Goal: Task Accomplishment & Management: Complete application form

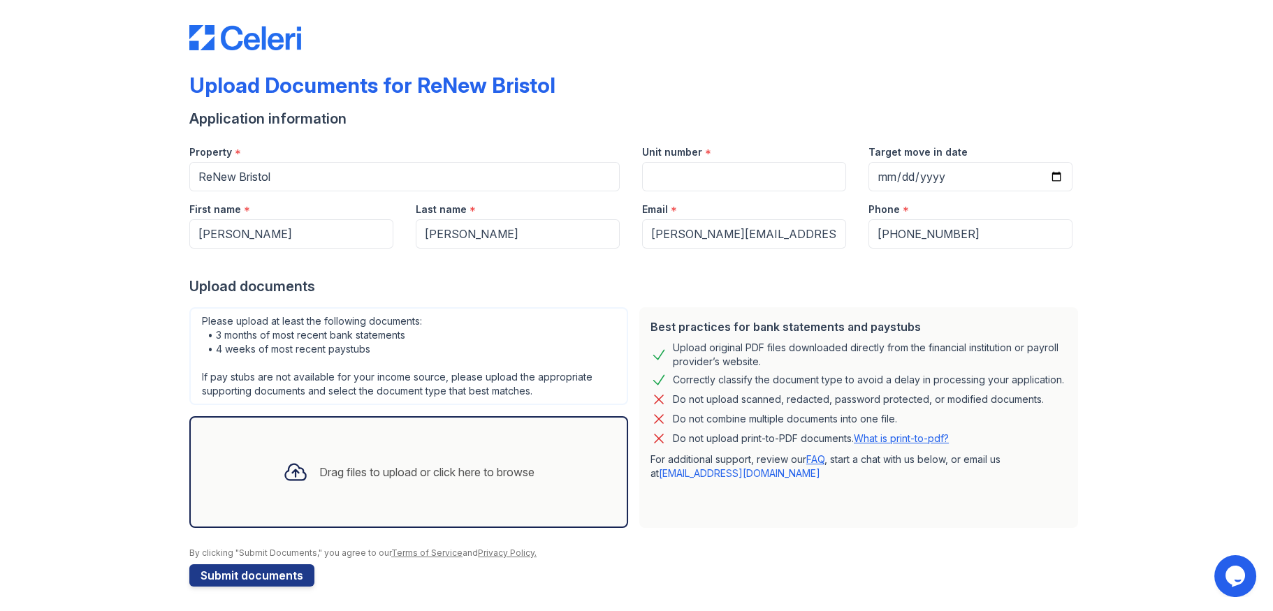
scroll to position [11, 0]
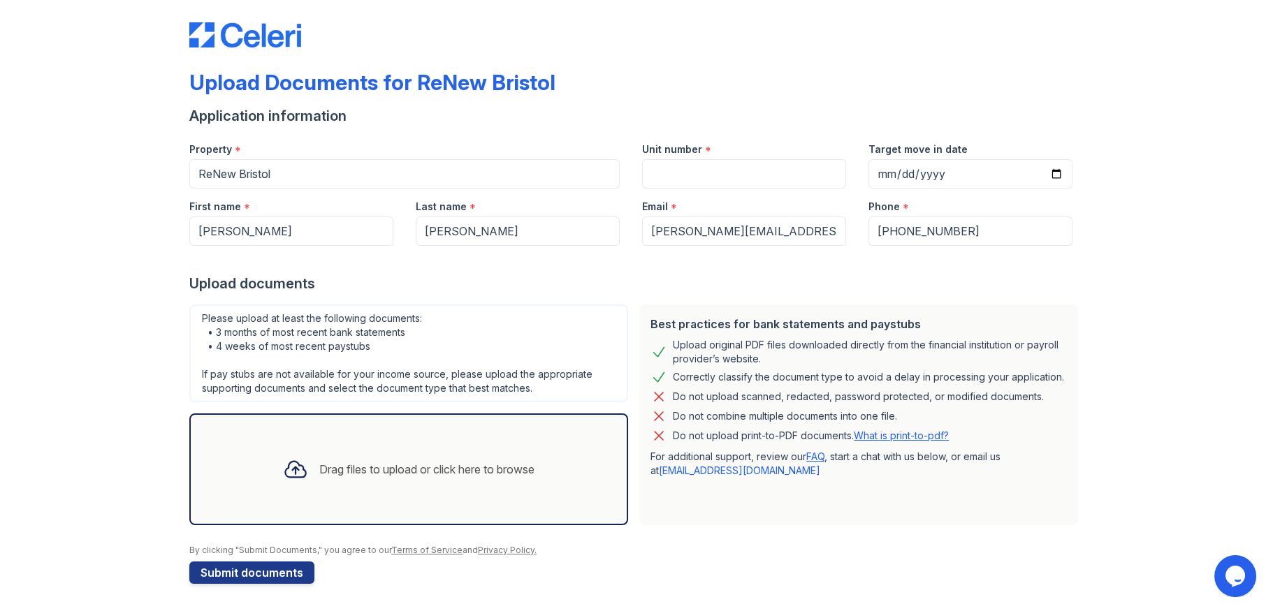
click at [442, 464] on div "Drag files to upload or click here to browse" at bounding box center [426, 469] width 215 height 17
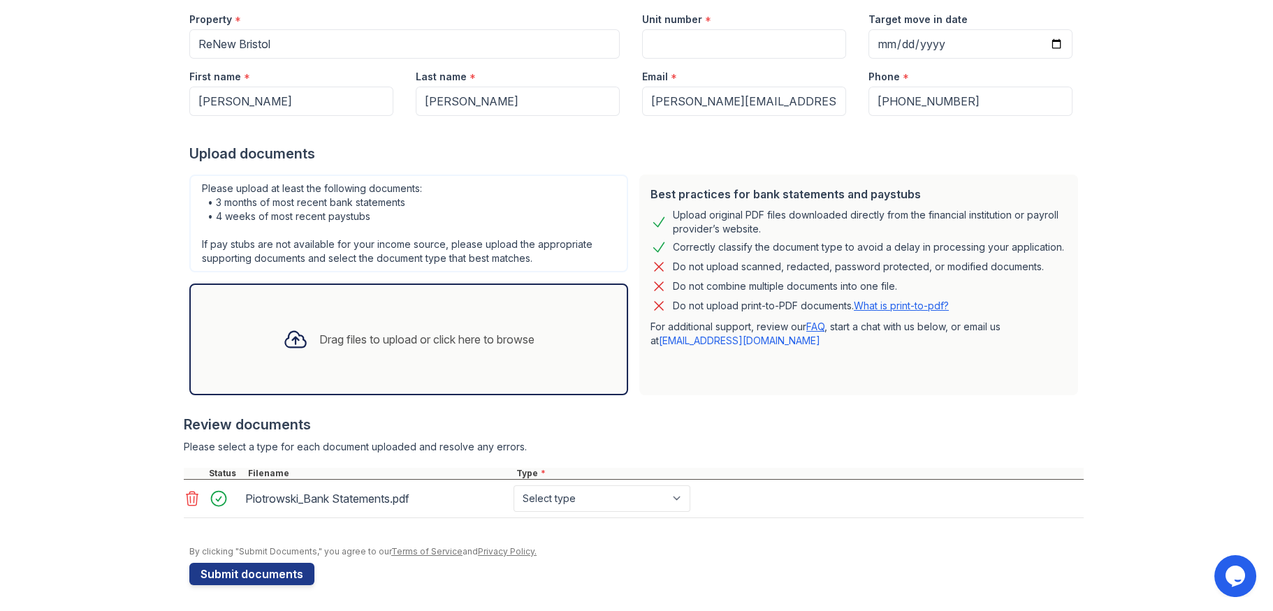
scroll to position [142, 0]
click at [221, 565] on button "Submit documents" at bounding box center [251, 574] width 125 height 22
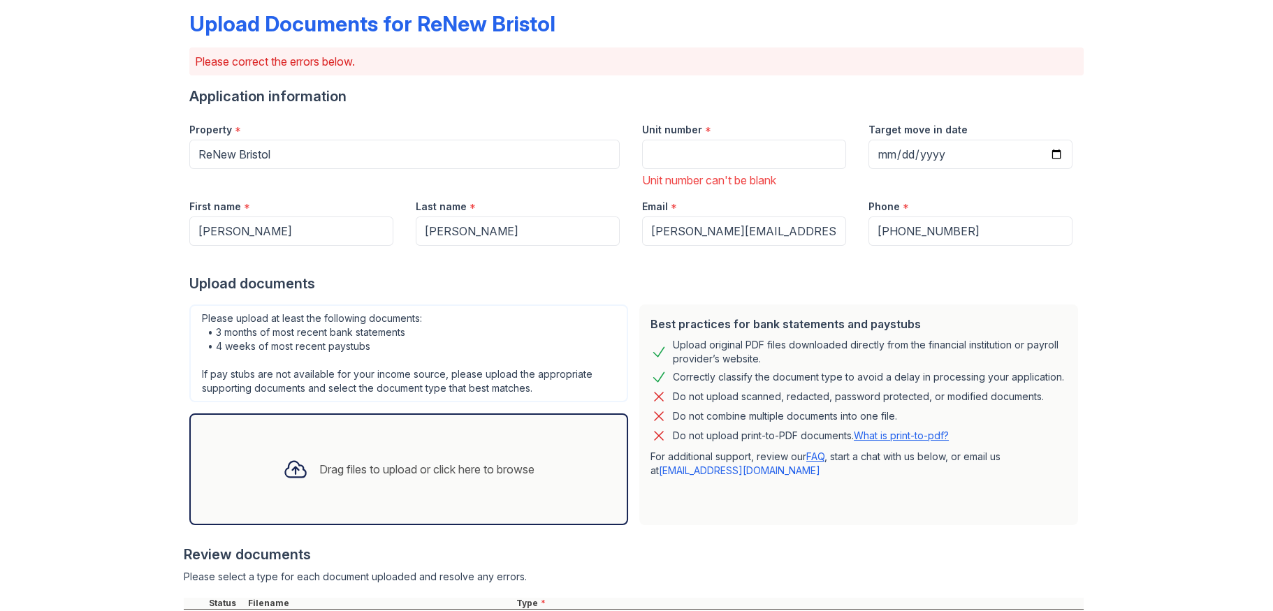
scroll to position [0, 0]
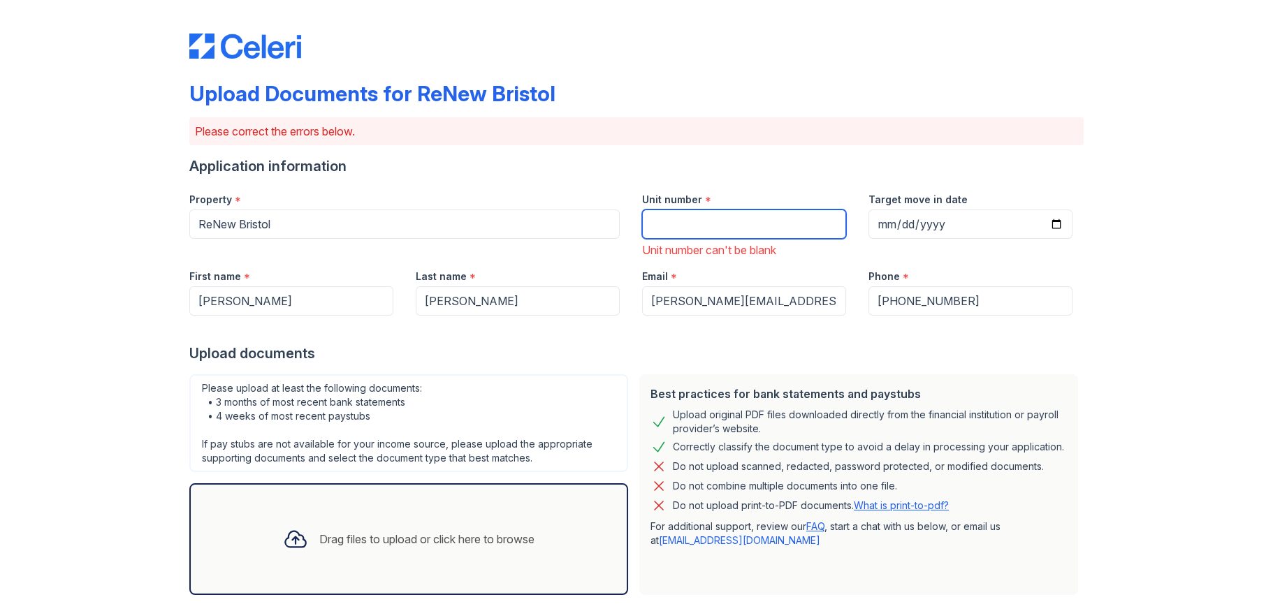
click at [741, 228] on input "Unit number" at bounding box center [744, 224] width 204 height 29
type input "208"
click at [922, 154] on div "Upload Documents for ReNew Bristol Please correct the errors below. Application…" at bounding box center [636, 421] width 894 height 830
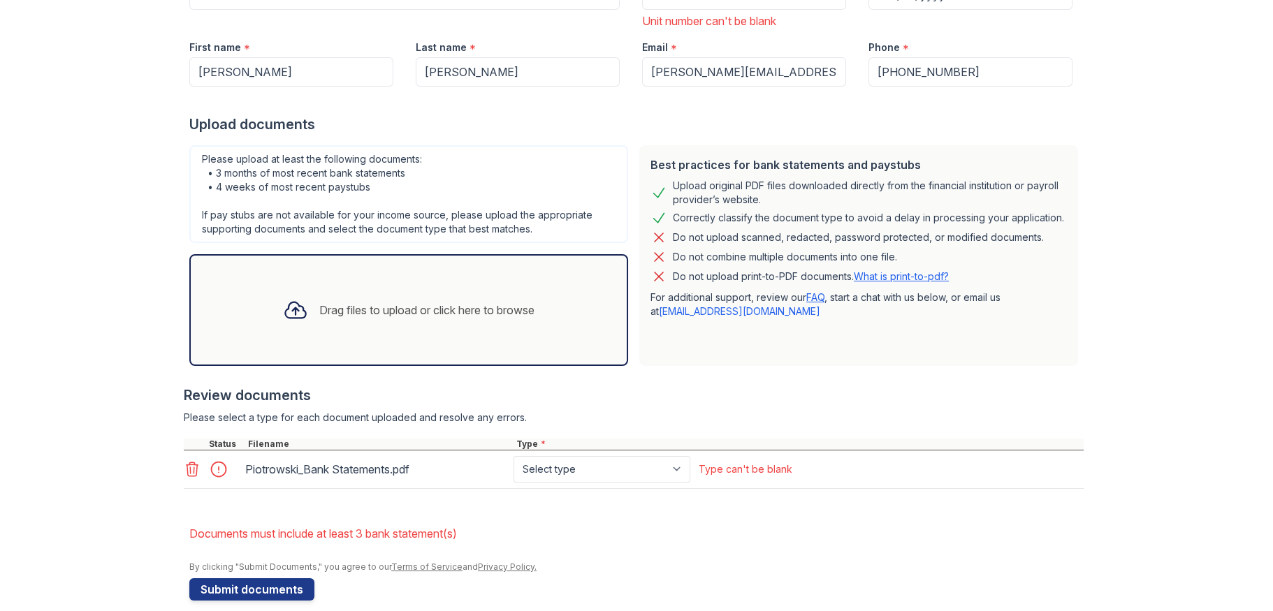
scroll to position [245, 0]
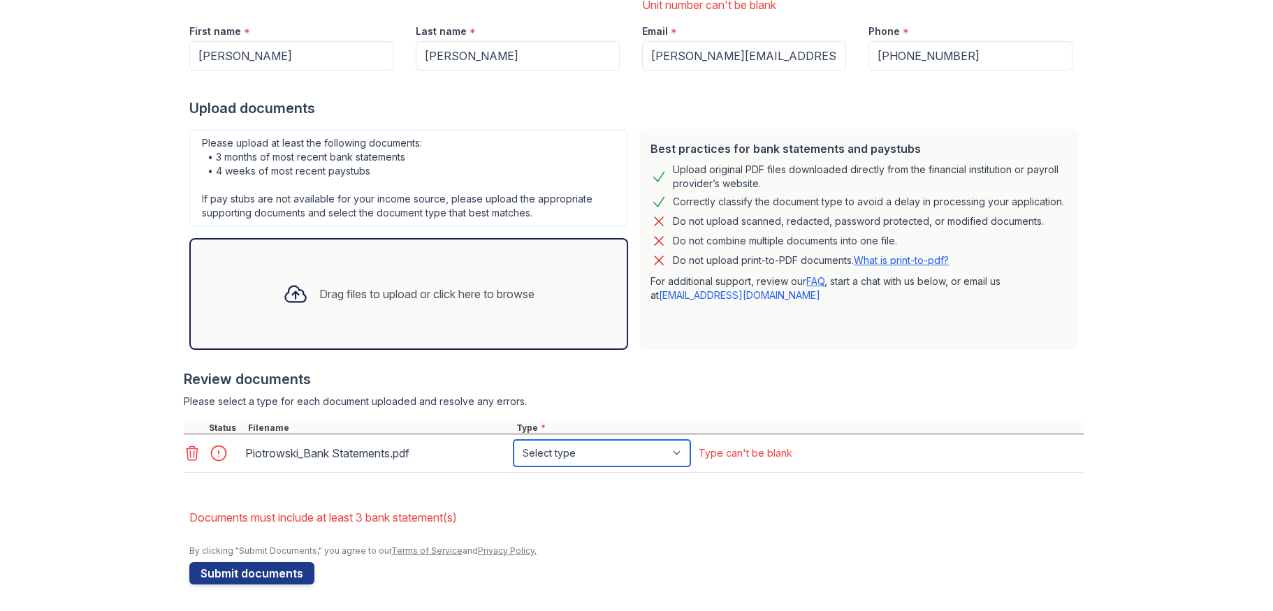
click at [628, 463] on select "Select type Paystub Bank Statement Offer Letter Tax Documents Benefit Award Let…" at bounding box center [602, 453] width 177 height 27
select select "bank_statement"
click at [514, 440] on select "Select type Paystub Bank Statement Offer Letter Tax Documents Benefit Award Let…" at bounding box center [602, 453] width 177 height 27
click at [233, 570] on button "Submit documents" at bounding box center [251, 574] width 125 height 22
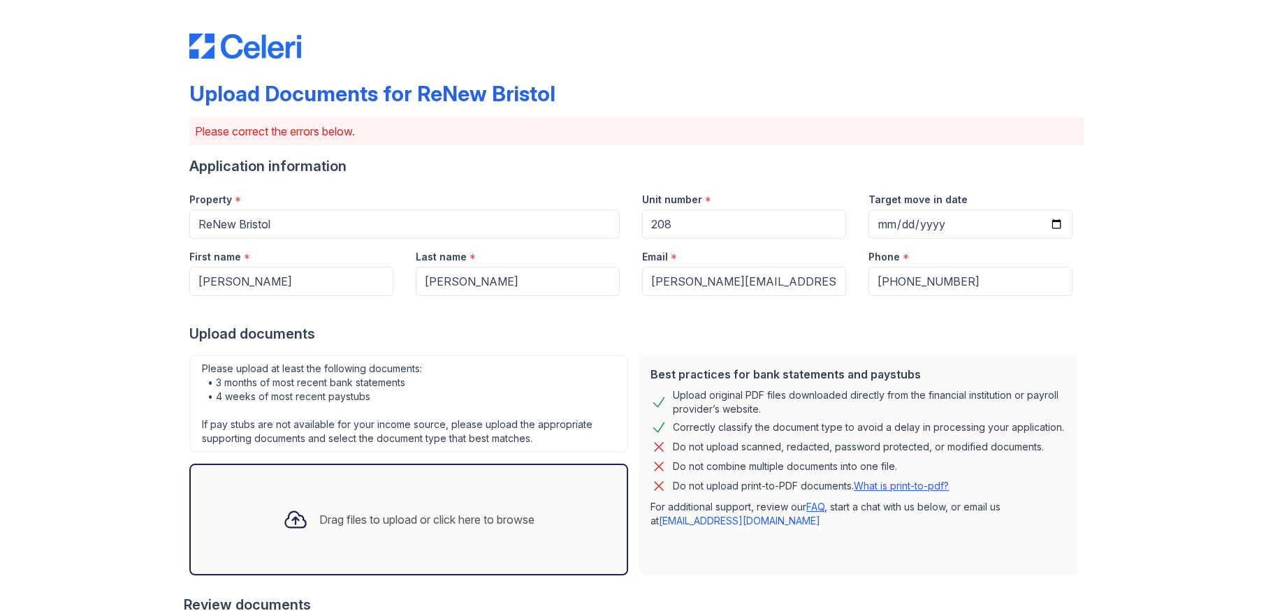
scroll to position [226, 0]
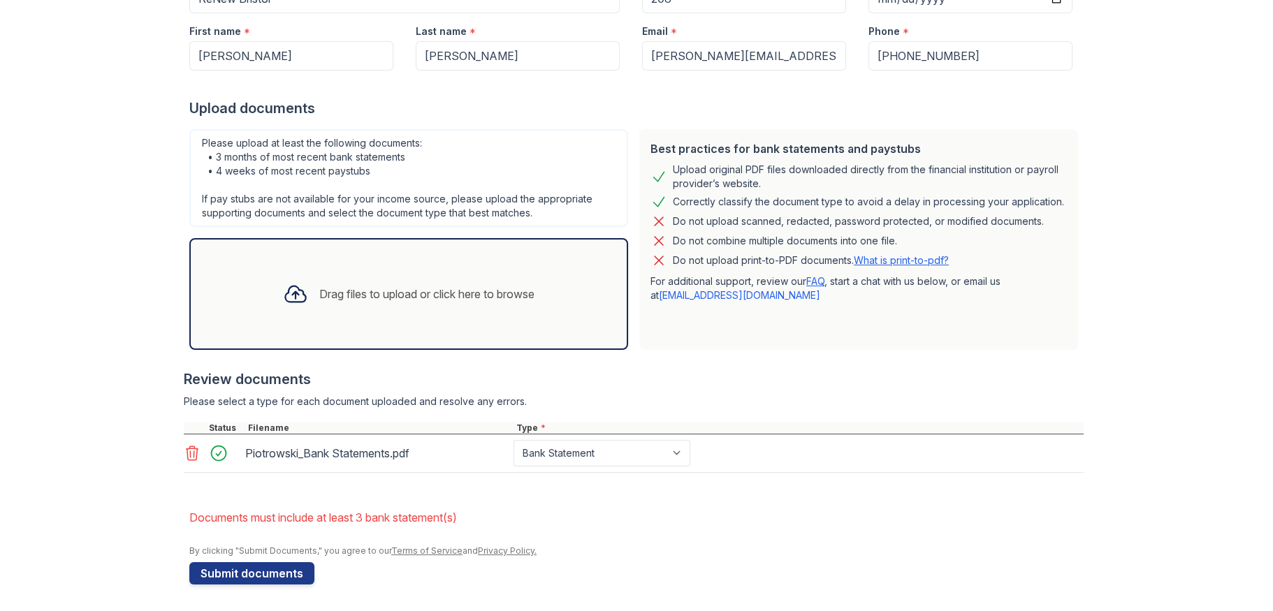
drag, startPoint x: 188, startPoint y: 454, endPoint x: 196, endPoint y: 455, distance: 8.4
click at [188, 454] on icon at bounding box center [193, 454] width 12 height 14
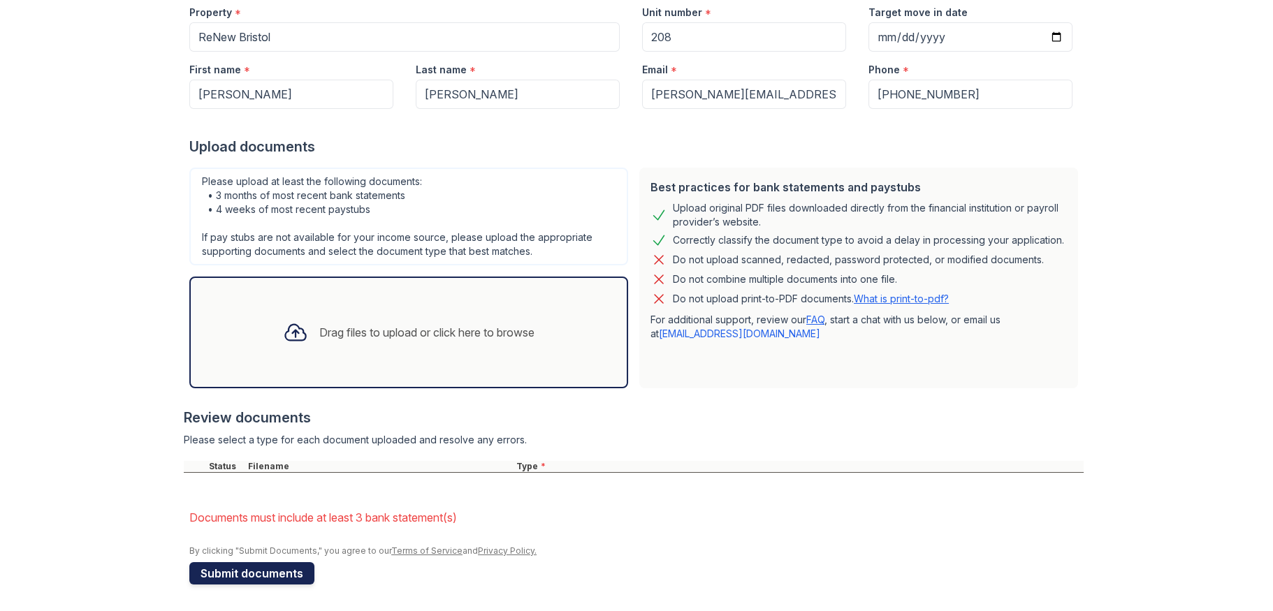
click at [280, 572] on button "Submit documents" at bounding box center [251, 574] width 125 height 22
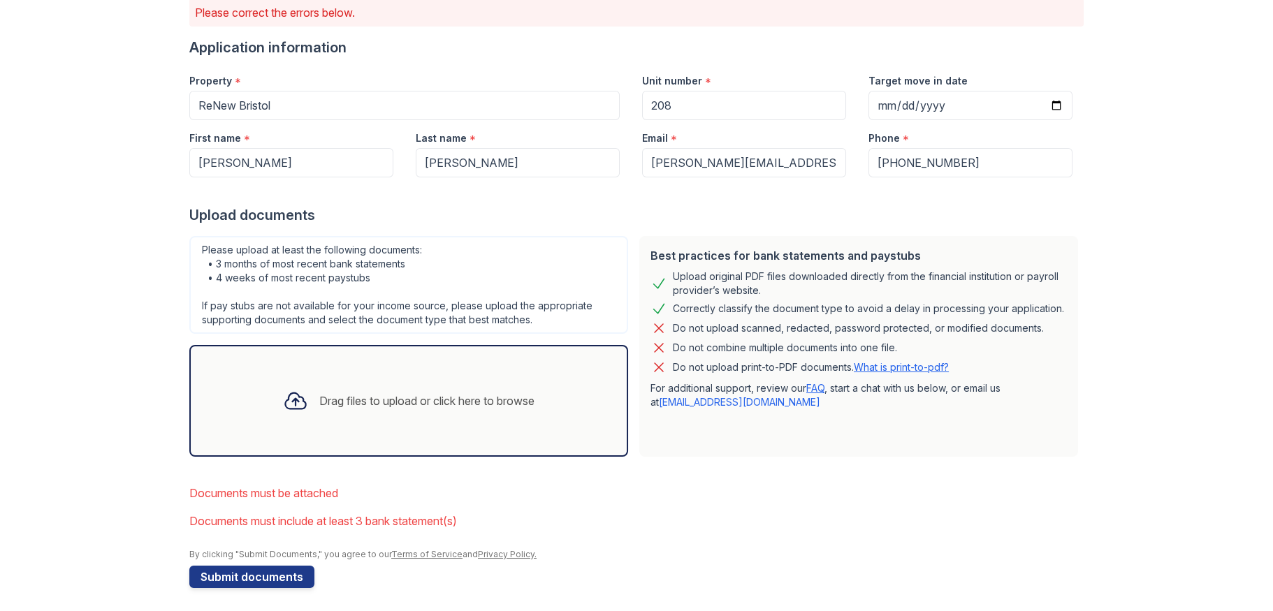
scroll to position [123, 0]
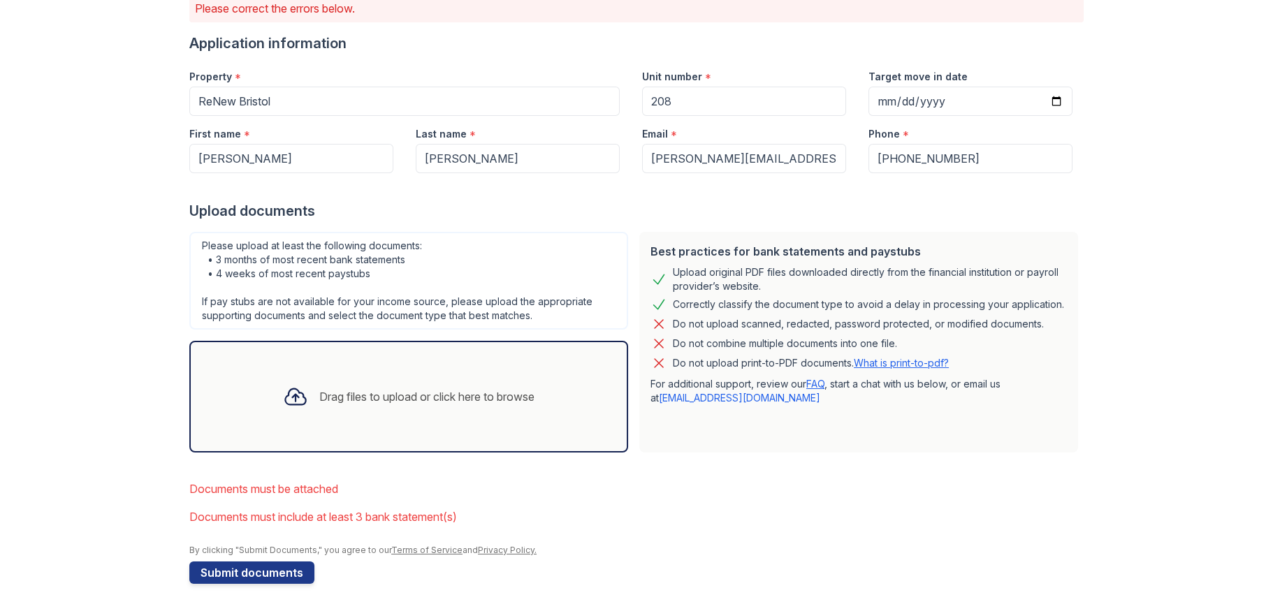
click at [395, 370] on div "Drag files to upload or click here to browse" at bounding box center [408, 397] width 439 height 112
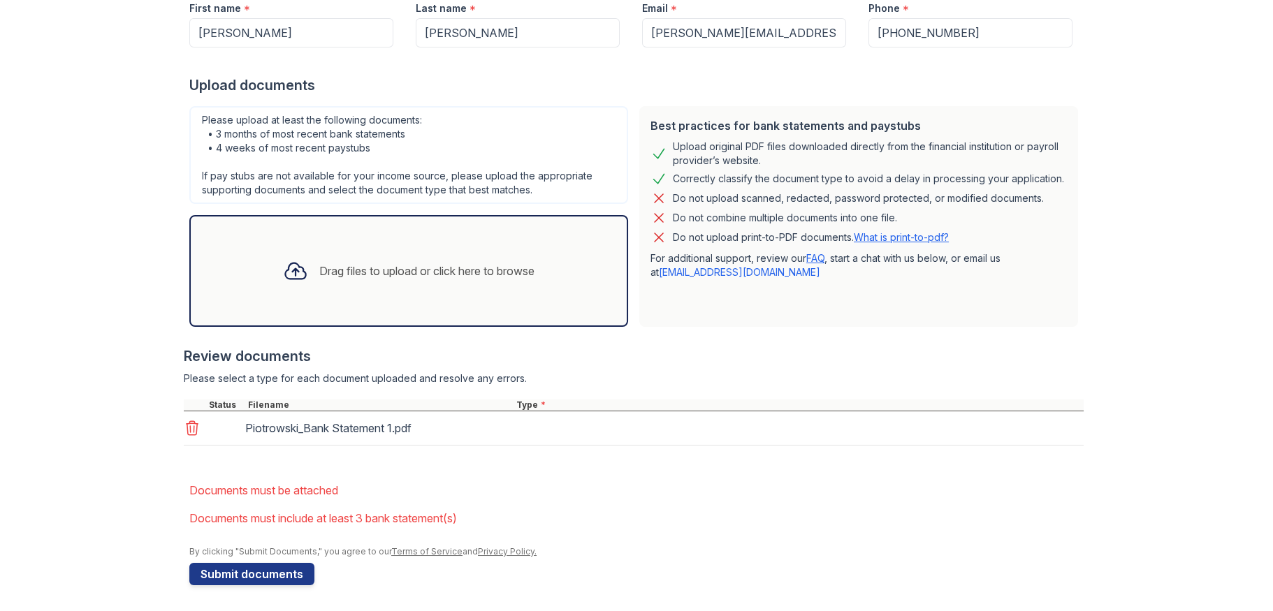
scroll to position [250, 0]
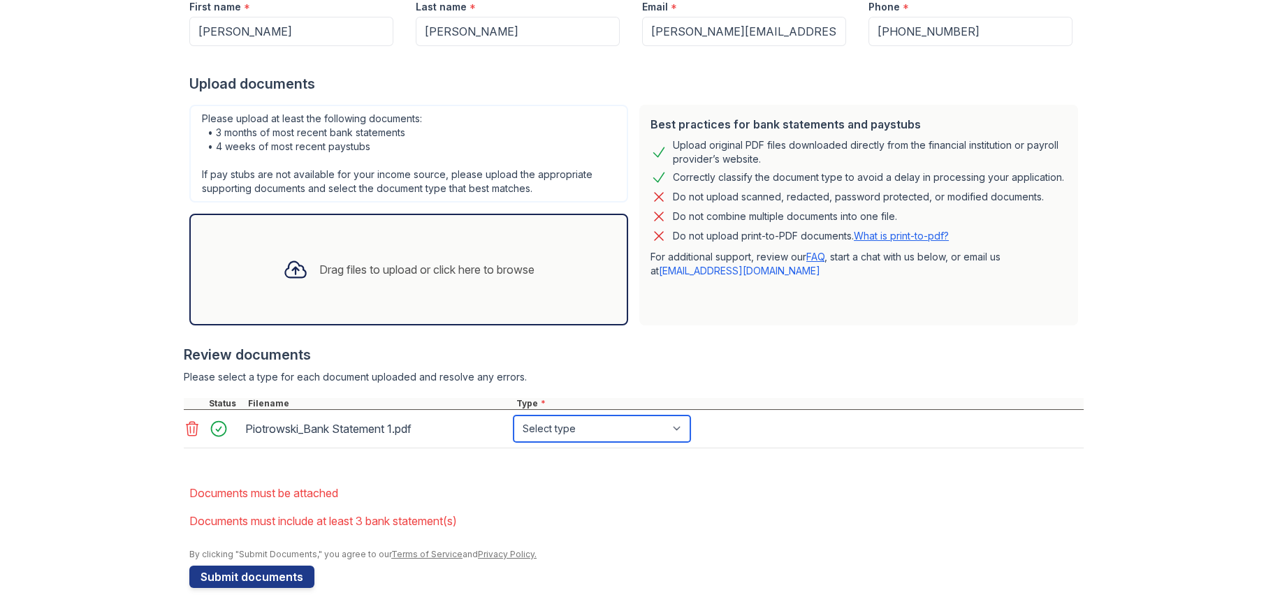
click at [551, 428] on select "Select type Paystub Bank Statement Offer Letter Tax Documents Benefit Award Let…" at bounding box center [602, 429] width 177 height 27
select select "bank_statement"
click at [514, 416] on select "Select type Paystub Bank Statement Offer Letter Tax Documents Benefit Award Let…" at bounding box center [602, 429] width 177 height 27
click at [358, 249] on div "Drag files to upload or click here to browse" at bounding box center [409, 270] width 274 height 48
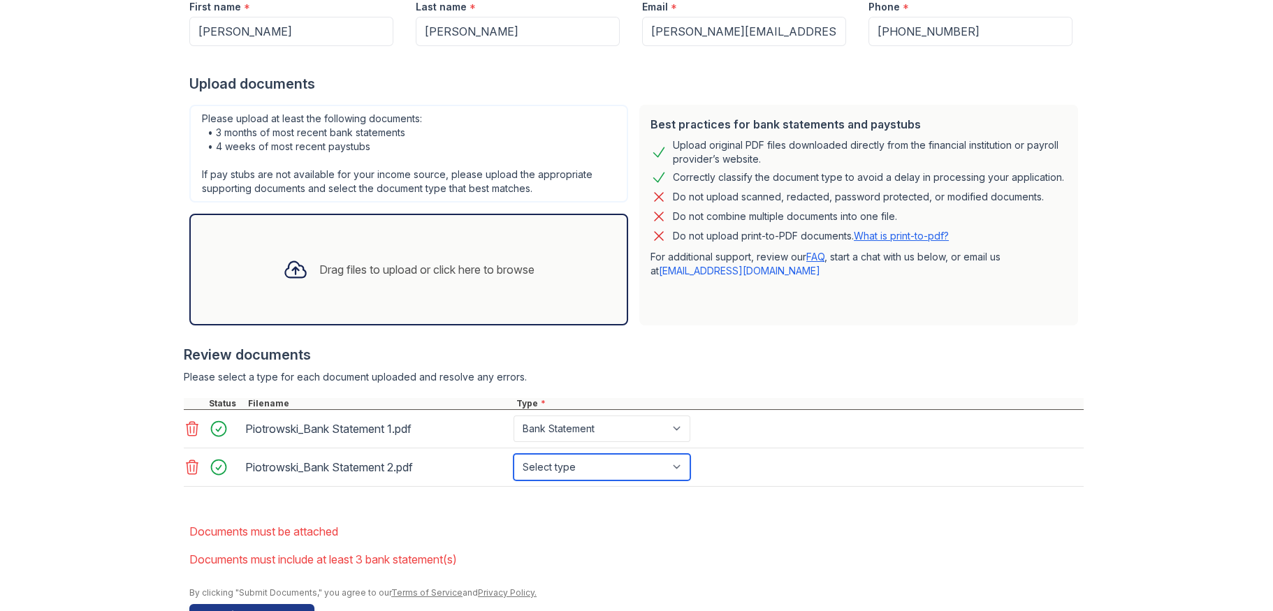
click at [574, 470] on select "Select type Paystub Bank Statement Offer Letter Tax Documents Benefit Award Let…" at bounding box center [602, 467] width 177 height 27
select select "bank_statement"
click at [514, 454] on select "Select type Paystub Bank Statement Offer Letter Tax Documents Benefit Award Let…" at bounding box center [602, 467] width 177 height 27
click at [456, 287] on div "Drag files to upload or click here to browse" at bounding box center [409, 270] width 274 height 48
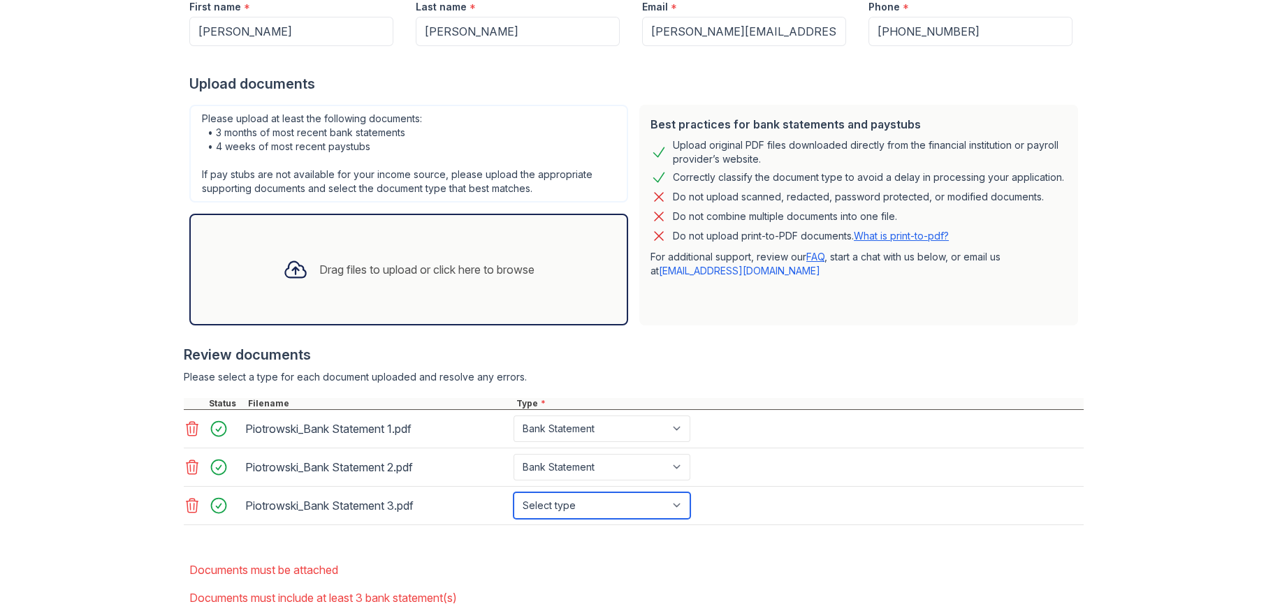
click at [566, 502] on select "Select type Paystub Bank Statement Offer Letter Tax Documents Benefit Award Let…" at bounding box center [602, 506] width 177 height 27
select select "bank_statement"
click at [514, 493] on select "Select type Paystub Bank Statement Offer Letter Tax Documents Benefit Award Let…" at bounding box center [602, 506] width 177 height 27
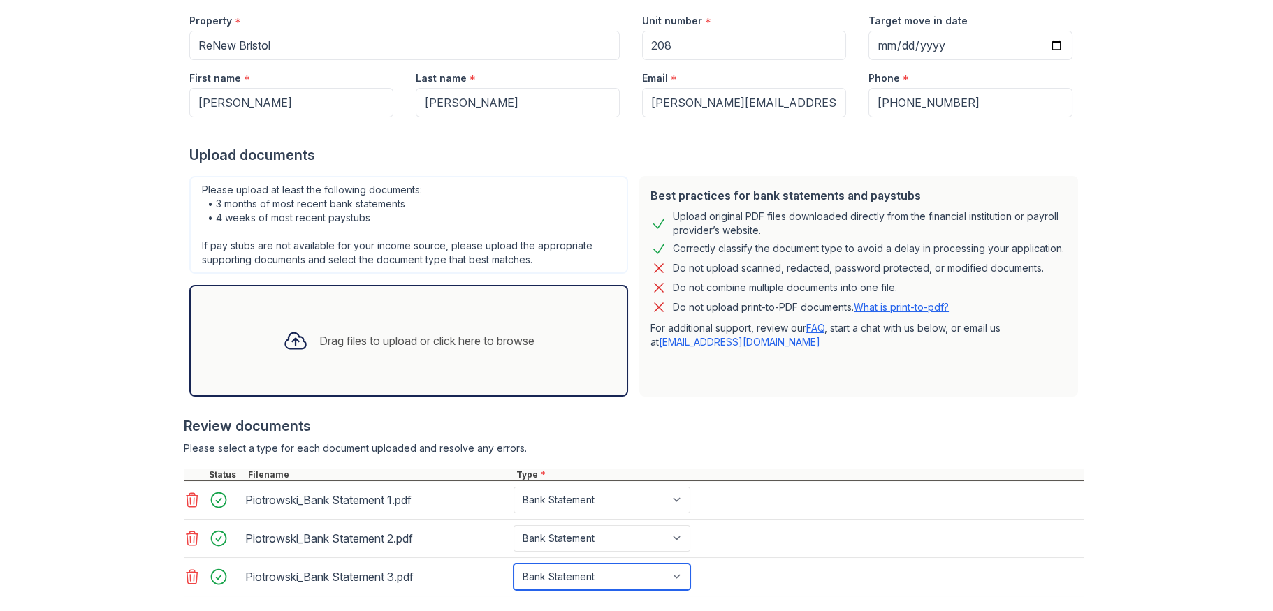
scroll to position [331, 0]
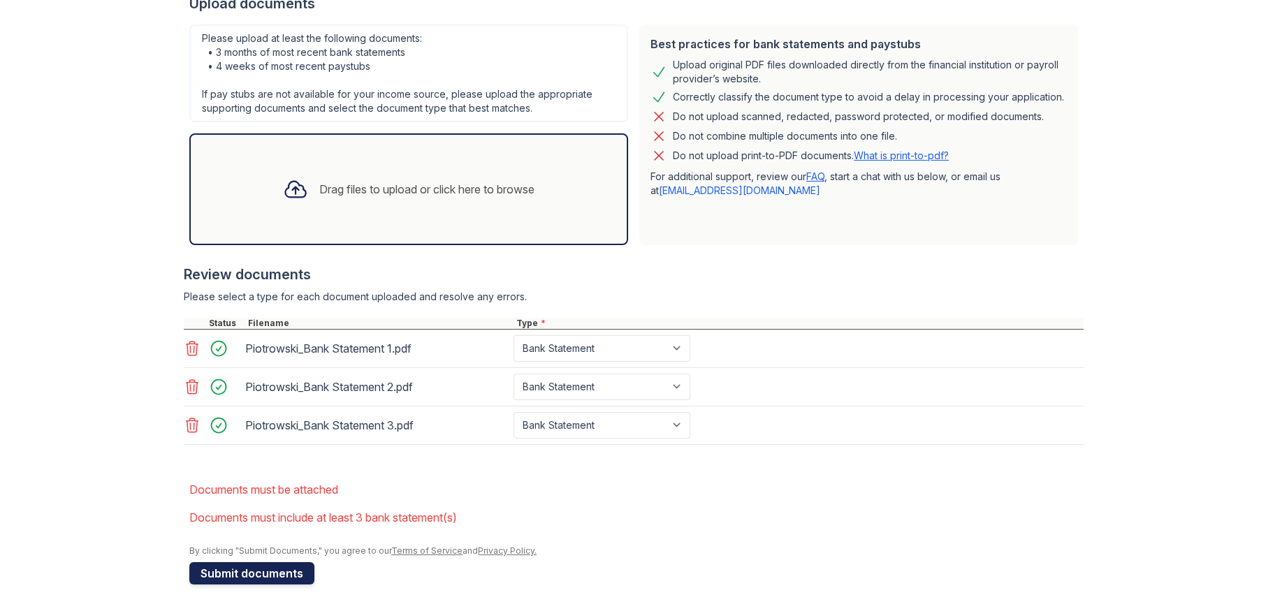
click at [282, 572] on button "Submit documents" at bounding box center [251, 574] width 125 height 22
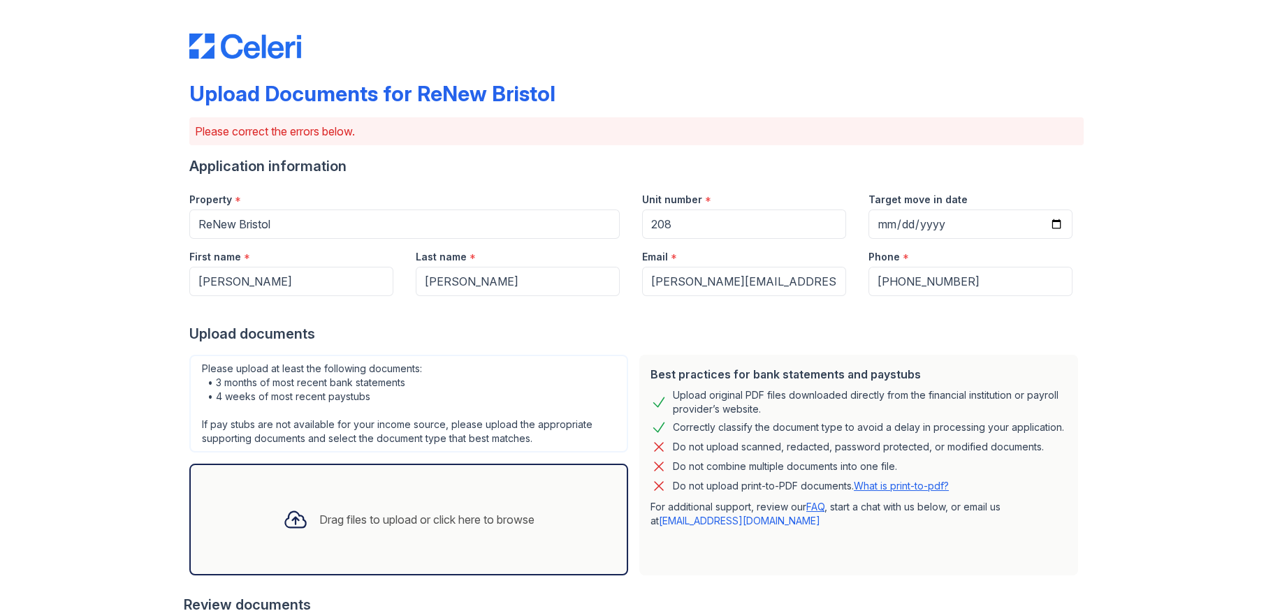
scroll to position [280, 0]
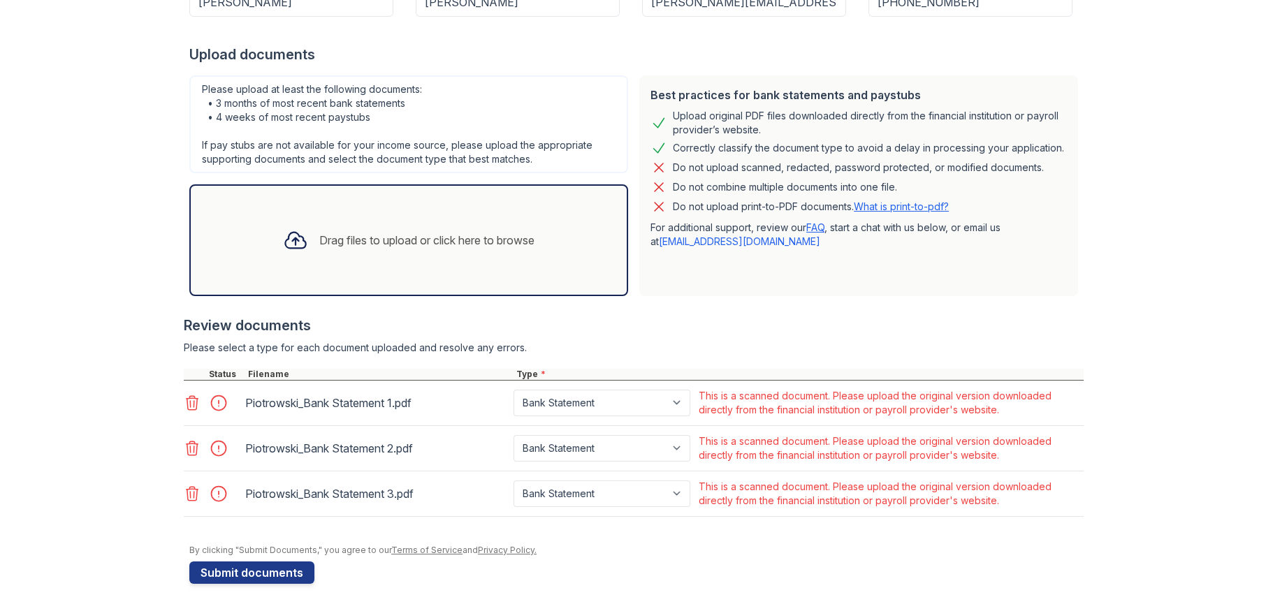
click at [187, 403] on icon at bounding box center [193, 403] width 12 height 14
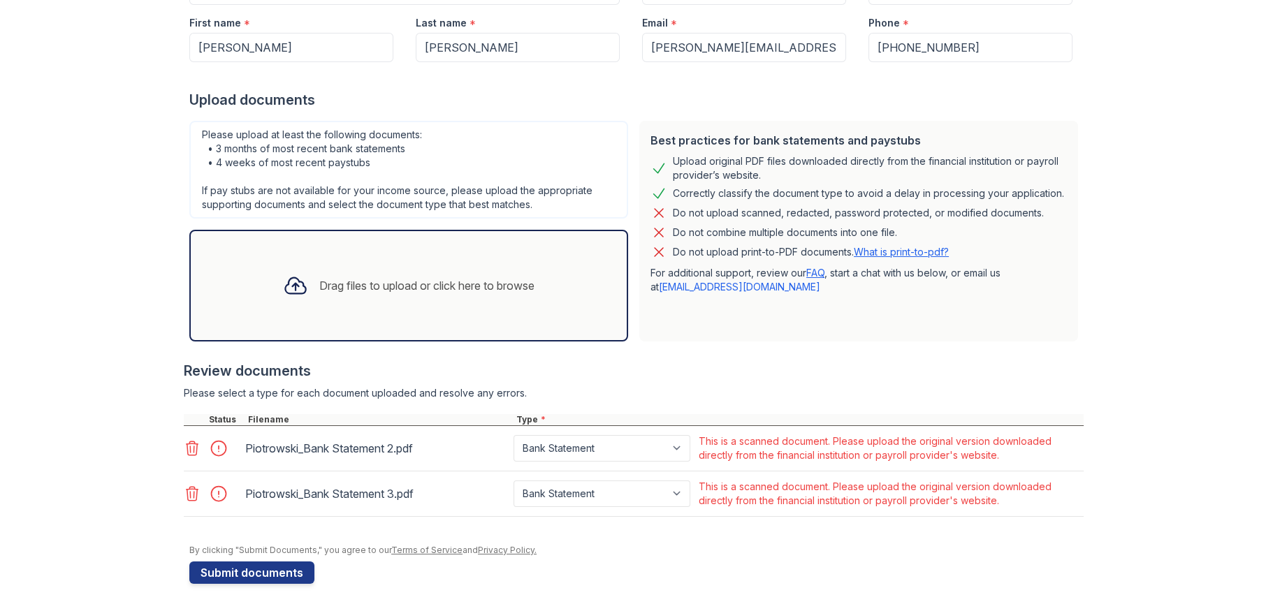
click at [191, 443] on icon at bounding box center [193, 449] width 12 height 14
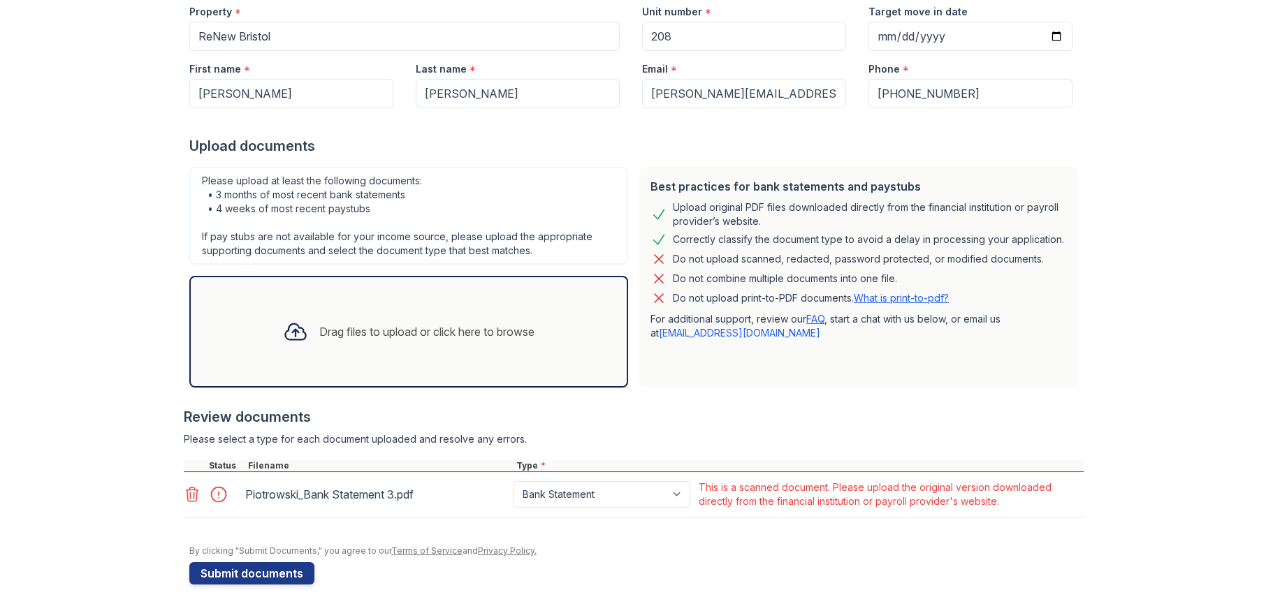
click at [184, 496] on icon at bounding box center [192, 494] width 17 height 17
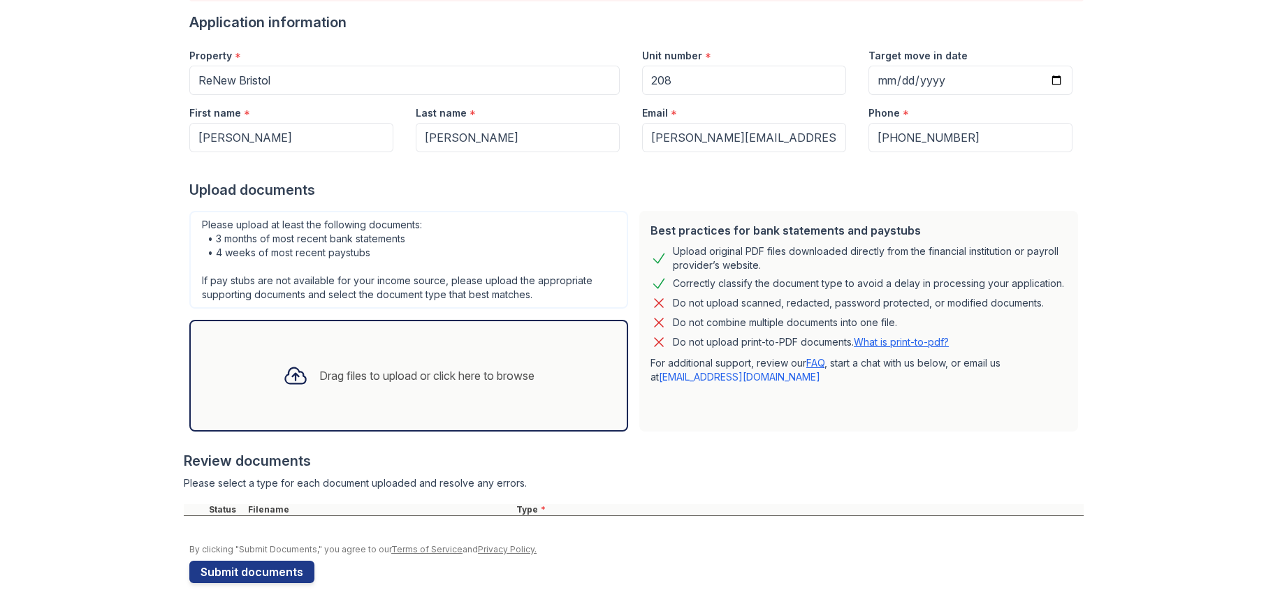
scroll to position [143, 0]
click at [237, 569] on button "Submit documents" at bounding box center [251, 574] width 125 height 22
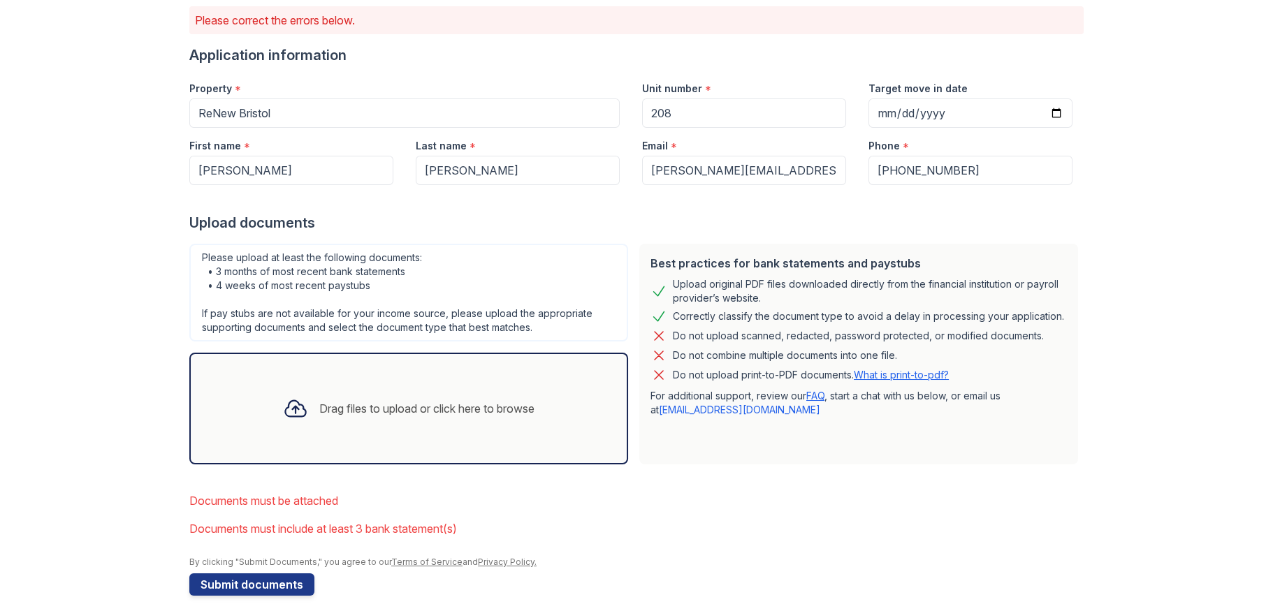
scroll to position [123, 0]
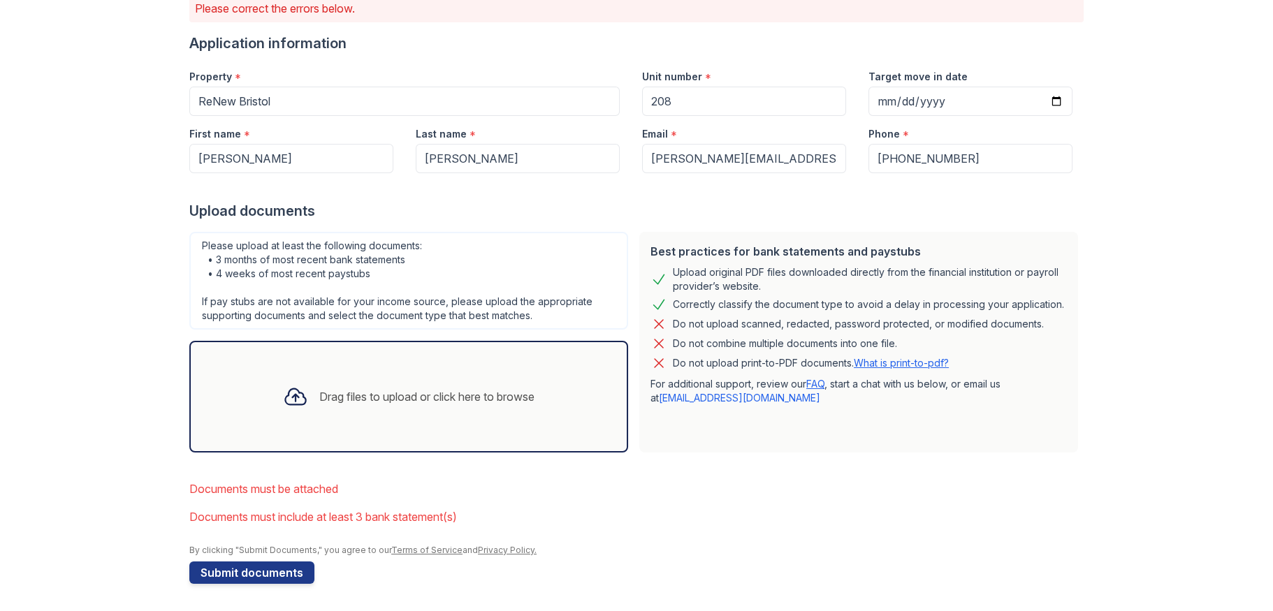
click at [293, 432] on div "Drag files to upload or click here to browse" at bounding box center [408, 397] width 439 height 112
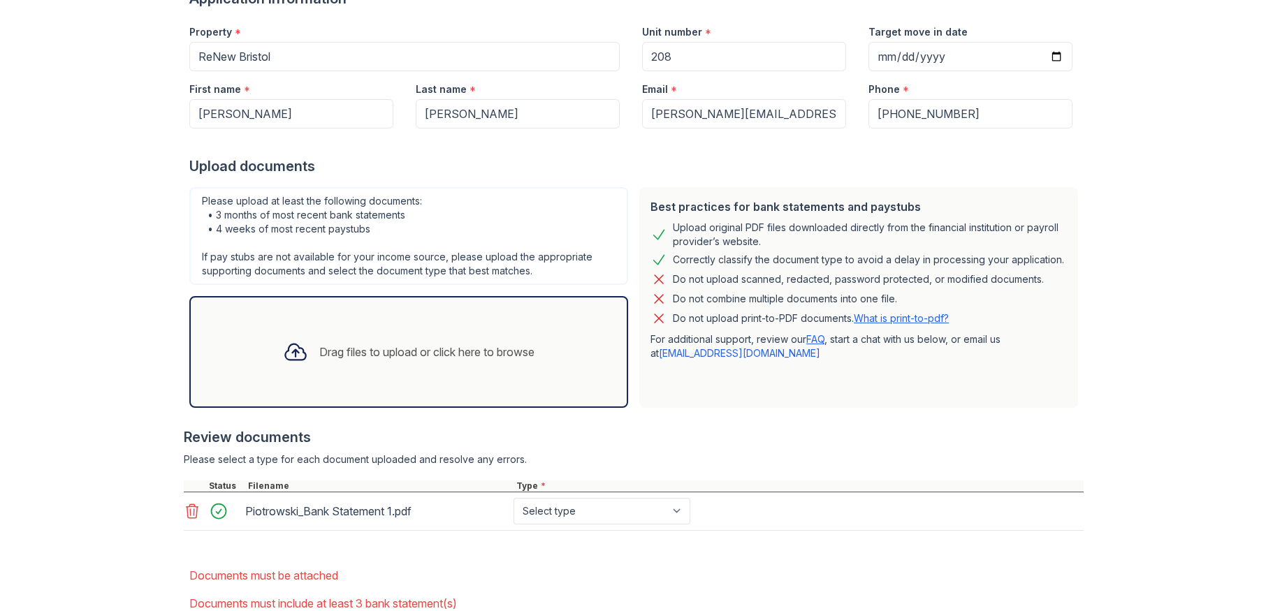
scroll to position [193, 0]
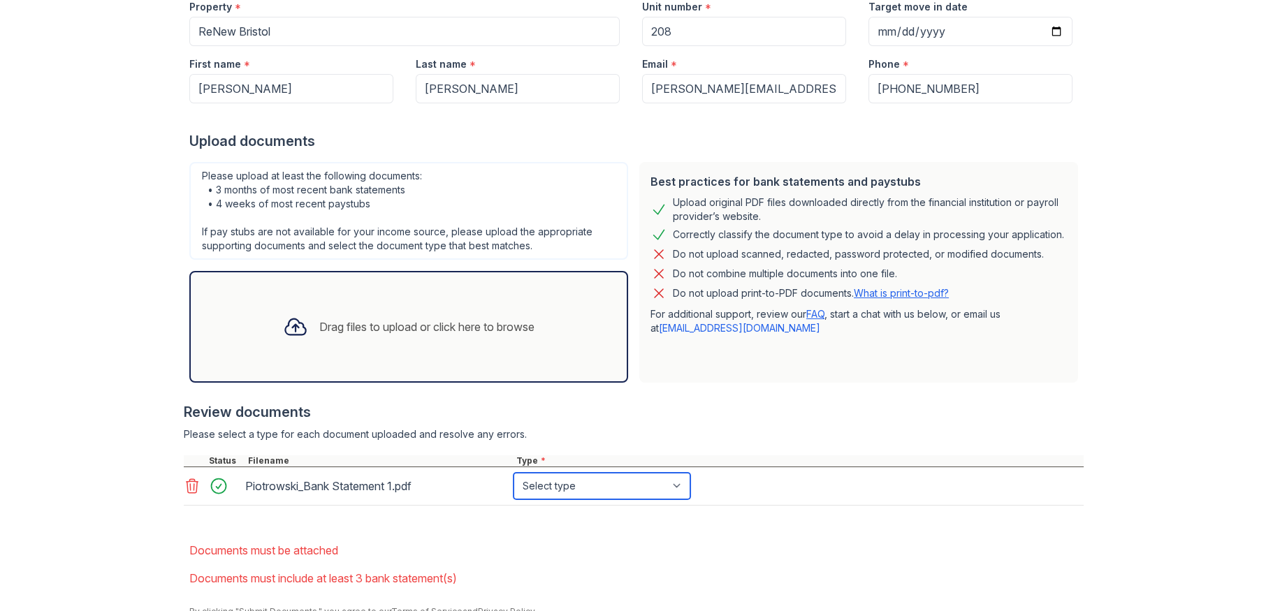
click at [556, 488] on select "Select type Paystub Bank Statement Offer Letter Tax Documents Benefit Award Let…" at bounding box center [602, 486] width 177 height 27
click at [549, 495] on select "Select type Paystub Bank Statement Offer Letter Tax Documents Benefit Award Let…" at bounding box center [602, 486] width 177 height 27
select select "bank_statement"
click at [514, 473] on select "Select type Paystub Bank Statement Offer Letter Tax Documents Benefit Award Let…" at bounding box center [602, 486] width 177 height 27
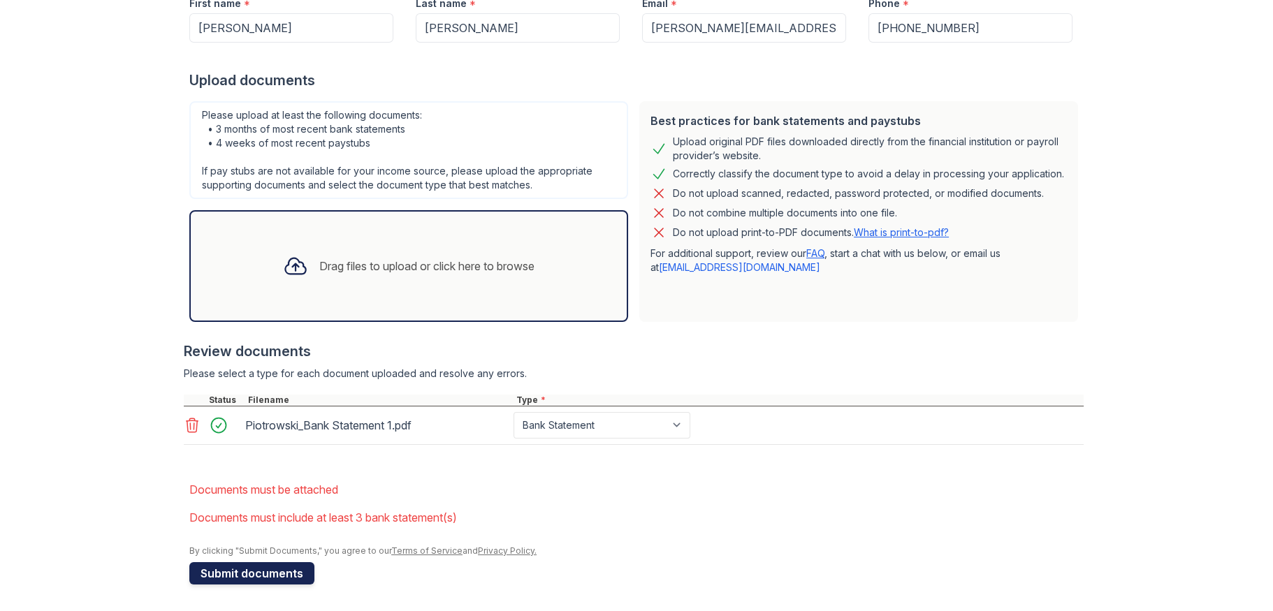
click at [283, 566] on button "Submit documents" at bounding box center [251, 574] width 125 height 22
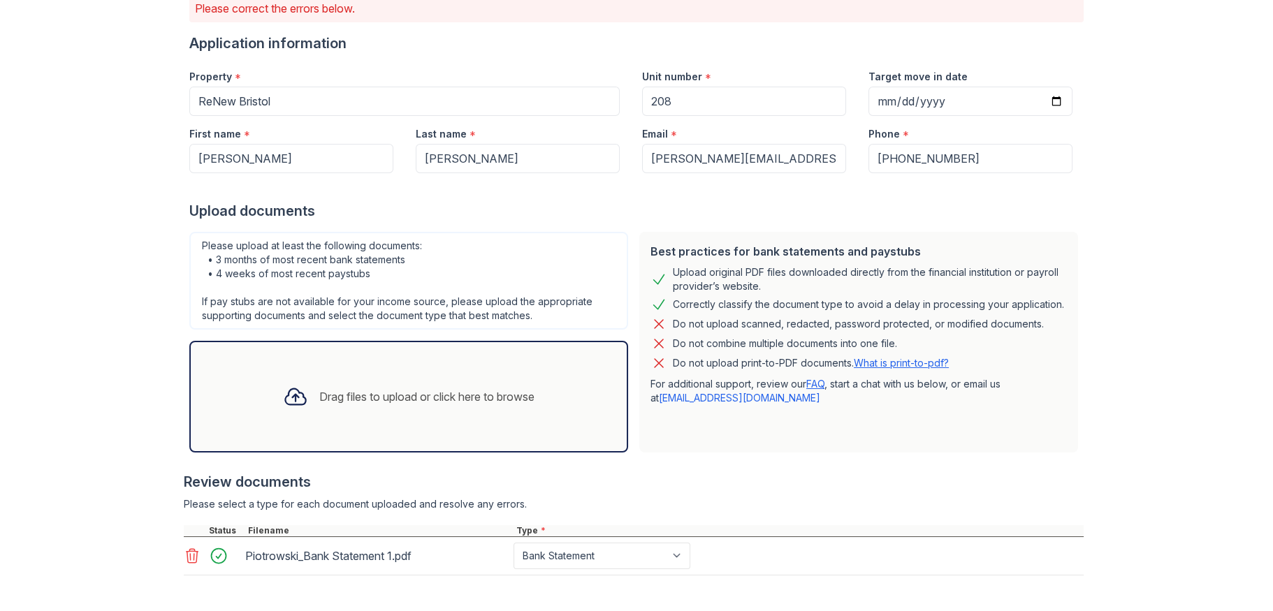
scroll to position [226, 0]
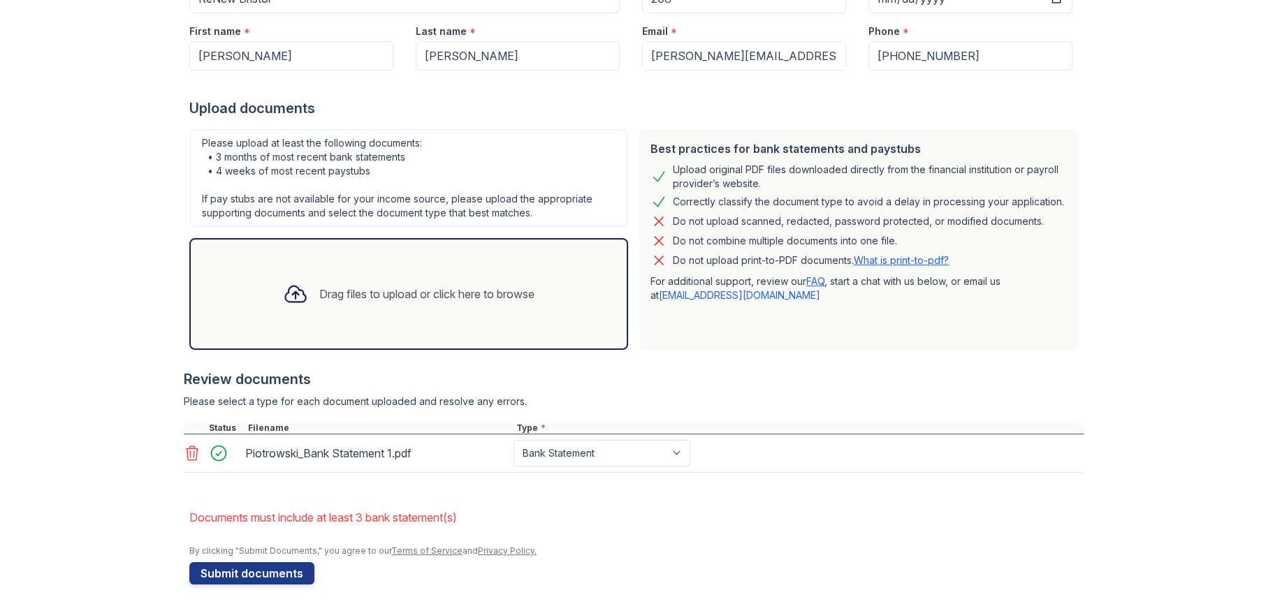
click at [366, 301] on div "Drag files to upload or click here to browse" at bounding box center [426, 294] width 215 height 17
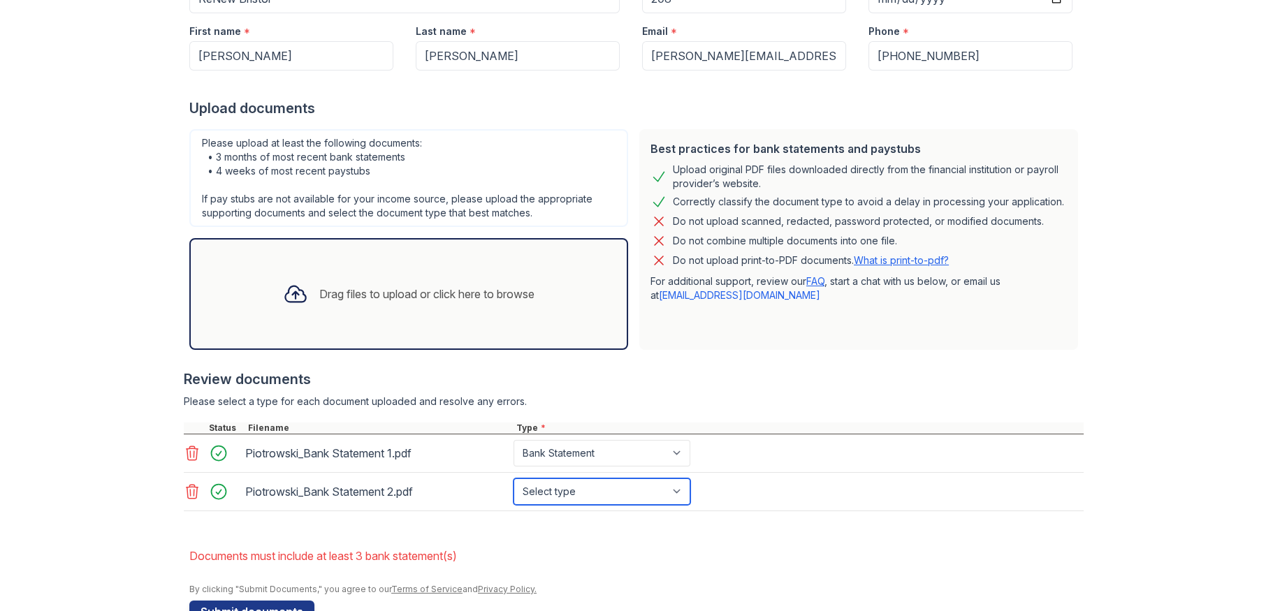
click at [607, 488] on select "Select type Paystub Bank Statement Offer Letter Tax Documents Benefit Award Let…" at bounding box center [602, 492] width 177 height 27
select select "bank_statement"
click at [514, 479] on select "Select type Paystub Bank Statement Offer Letter Tax Documents Benefit Award Let…" at bounding box center [602, 492] width 177 height 27
click at [444, 260] on div "Drag files to upload or click here to browse" at bounding box center [408, 294] width 439 height 112
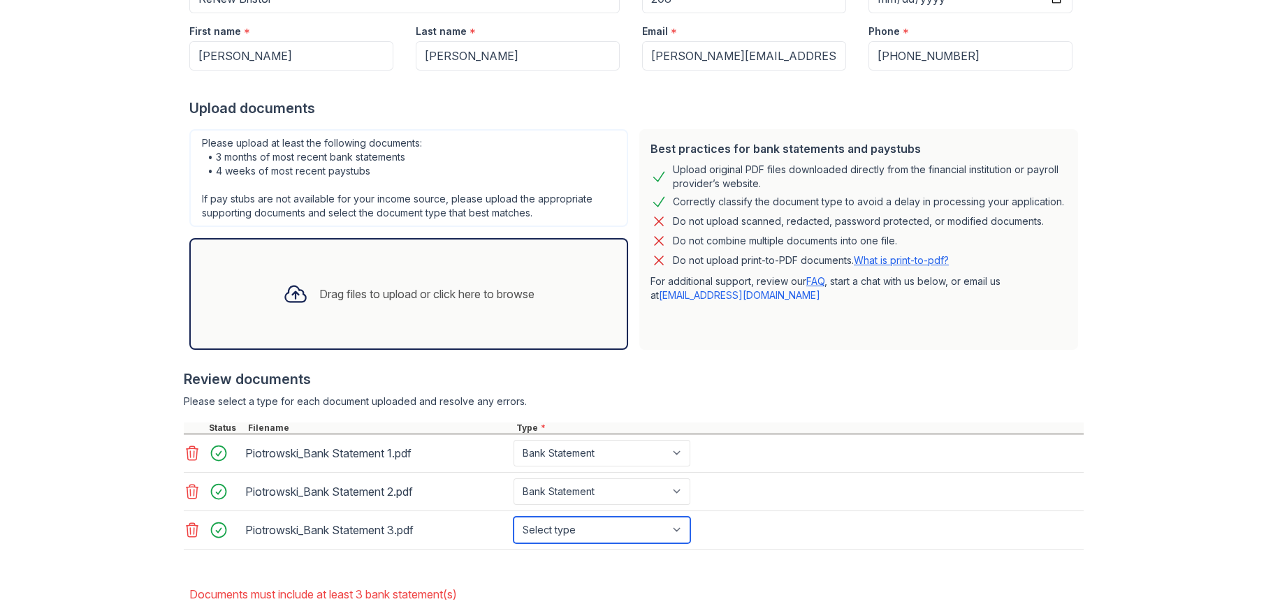
click at [586, 521] on select "Select type Paystub Bank Statement Offer Letter Tax Documents Benefit Award Let…" at bounding box center [602, 530] width 177 height 27
select select "bank_statement"
click at [514, 517] on select "Select type Paystub Bank Statement Offer Letter Tax Documents Benefit Award Let…" at bounding box center [602, 530] width 177 height 27
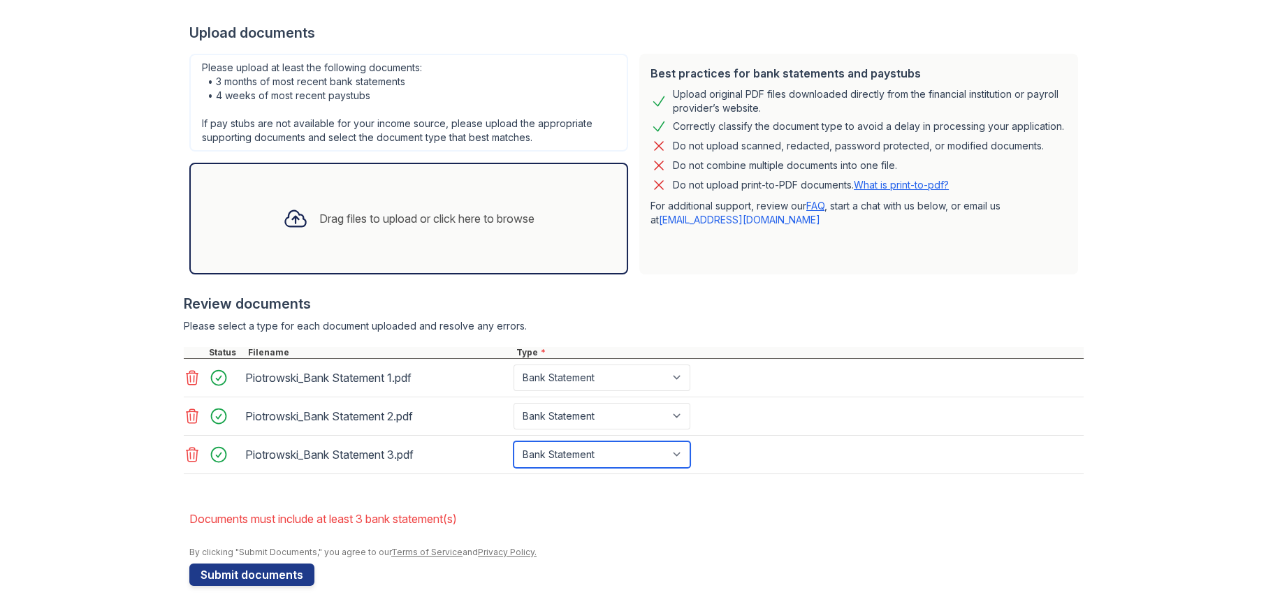
scroll to position [303, 0]
click at [300, 573] on button "Submit documents" at bounding box center [251, 574] width 125 height 22
